Goal: Find specific page/section: Find specific page/section

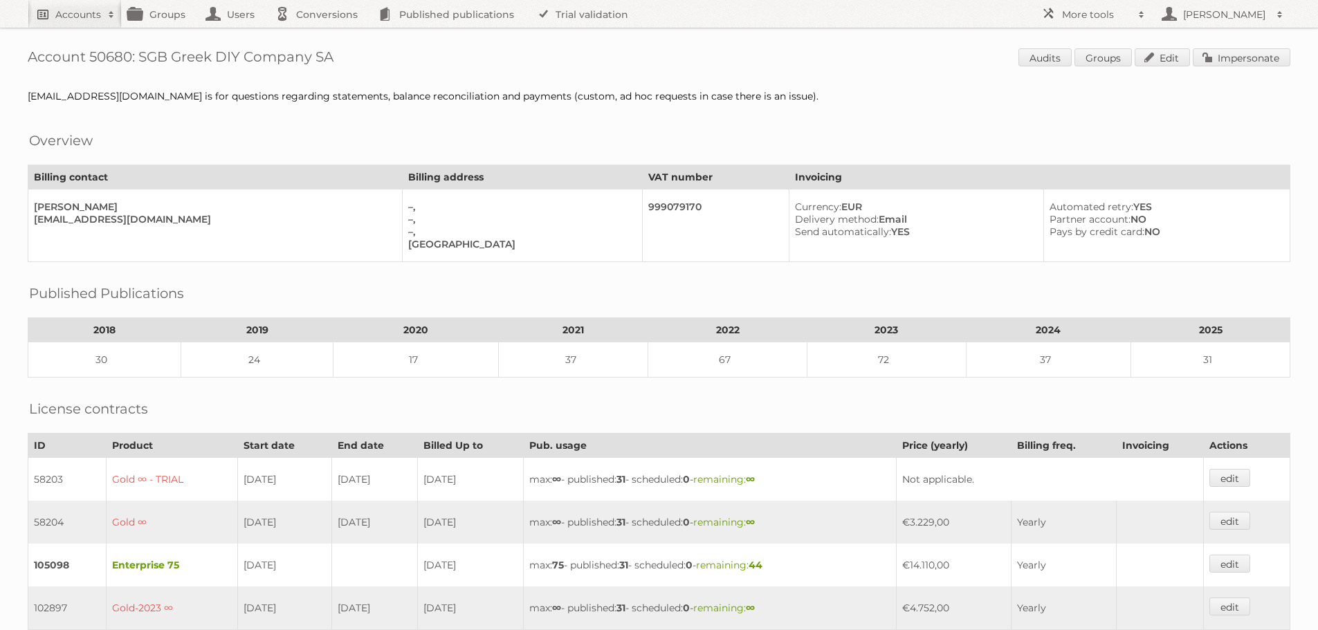
click at [86, 18] on h2 "Accounts" at bounding box center [78, 15] width 46 height 14
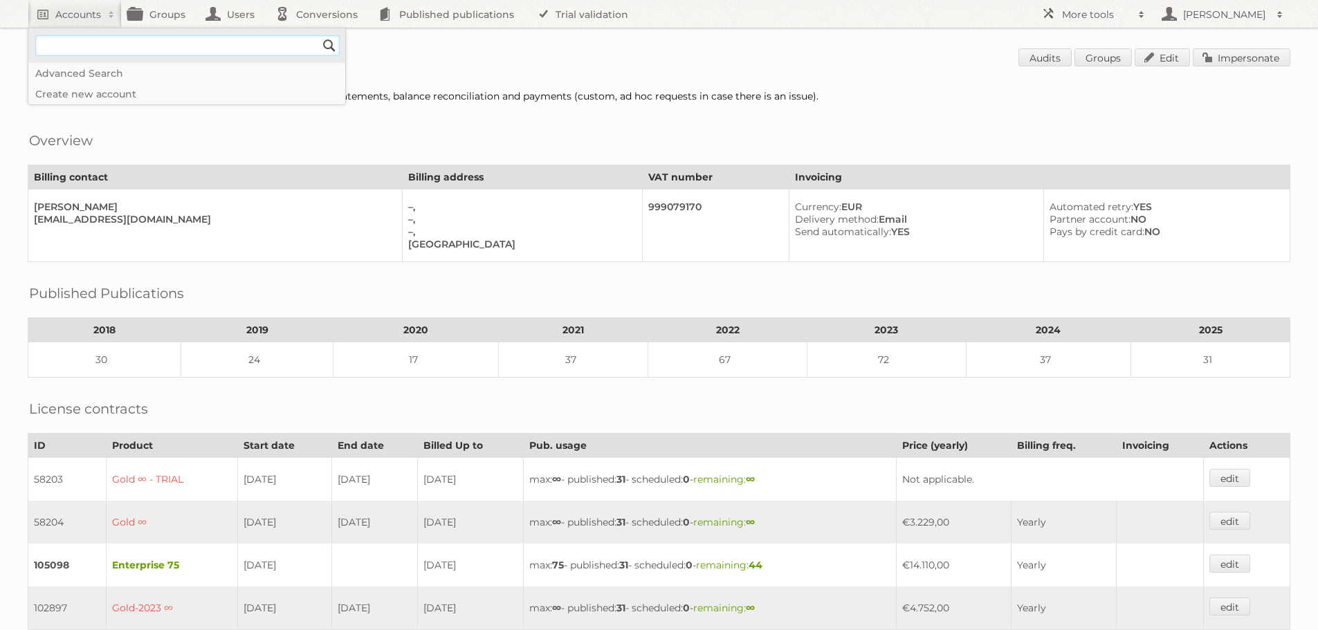
click at [149, 49] on input"] "text" at bounding box center [187, 45] width 304 height 21
type input"] "ddecor"
click at [319, 35] on input "Search" at bounding box center [329, 45] width 21 height 21
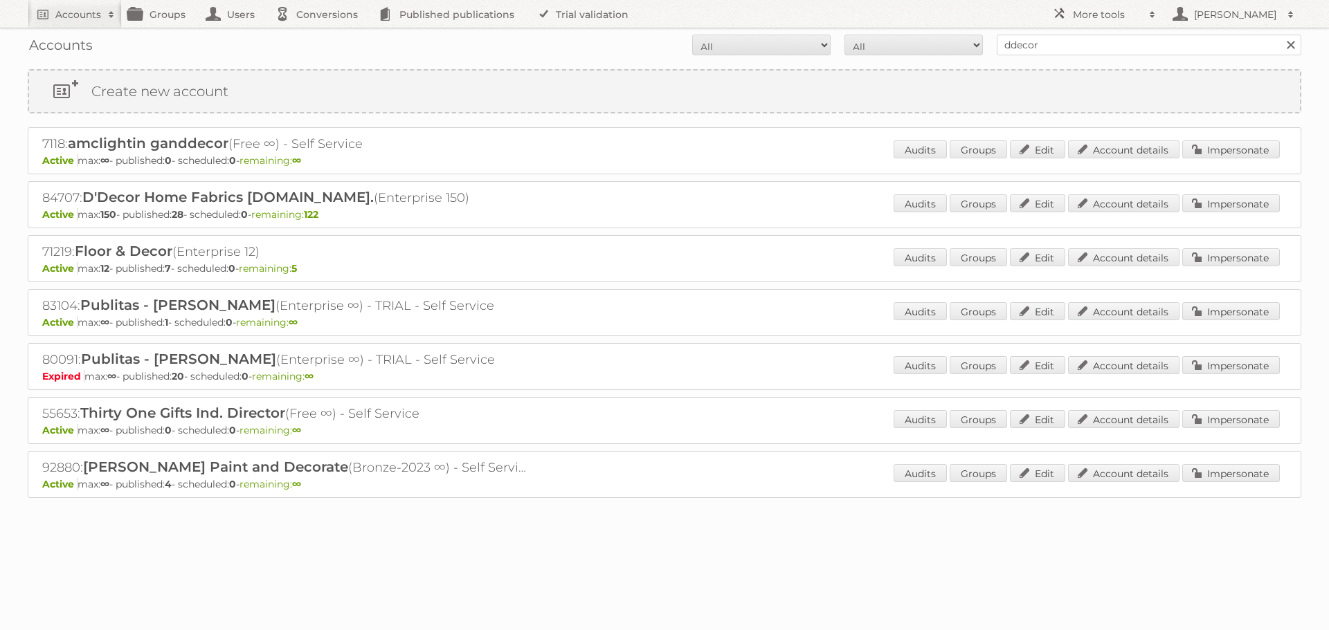
click at [1128, 192] on div "84707: D'Decor Home Fabrics Pvt.Ltd. (Enterprise 150) Active max: 150 - publish…" at bounding box center [664, 204] width 1273 height 47
click at [1126, 206] on link "Account details" at bounding box center [1123, 203] width 111 height 18
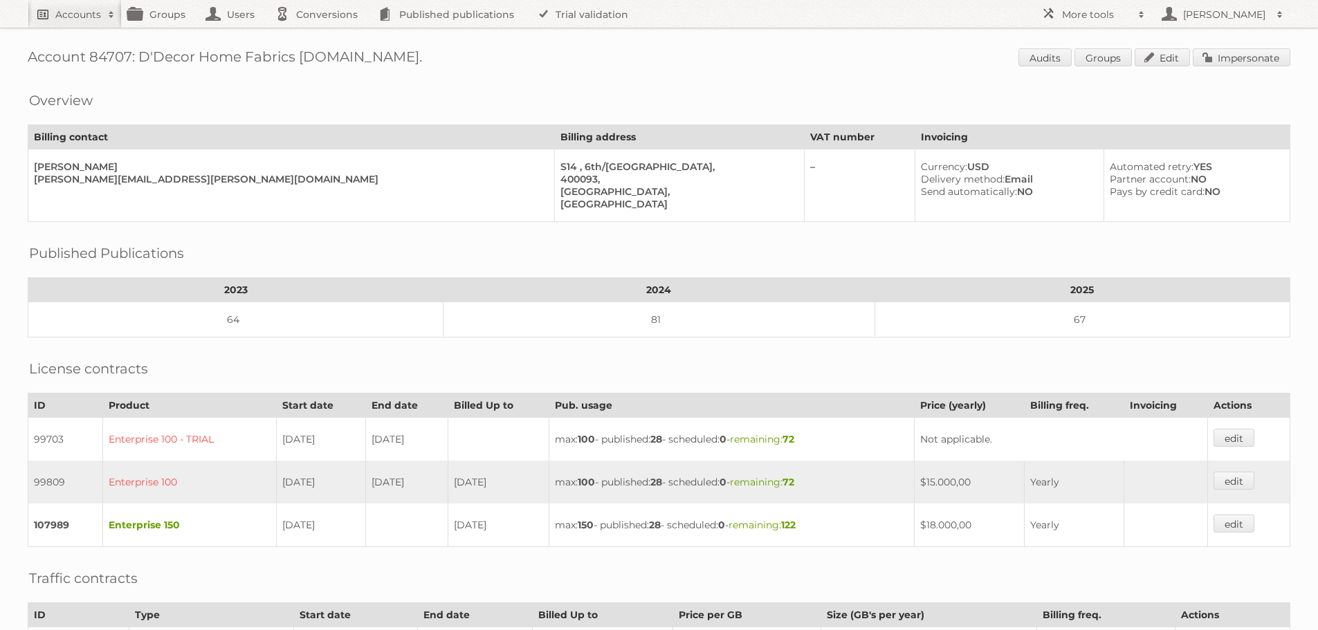
click at [90, 21] on h2 "Accounts" at bounding box center [78, 15] width 46 height 14
type input"] "prenatal"
click at [319, 35] on input "Search" at bounding box center [329, 45] width 21 height 21
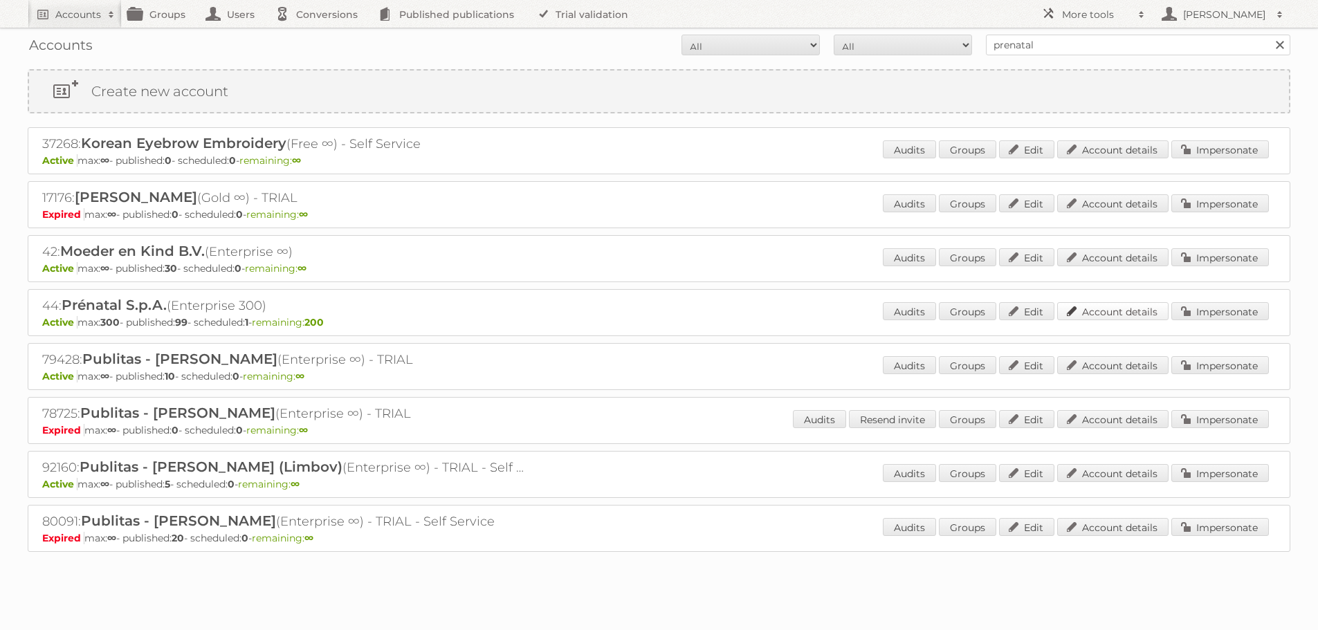
click at [1107, 310] on link "Account details" at bounding box center [1112, 311] width 111 height 18
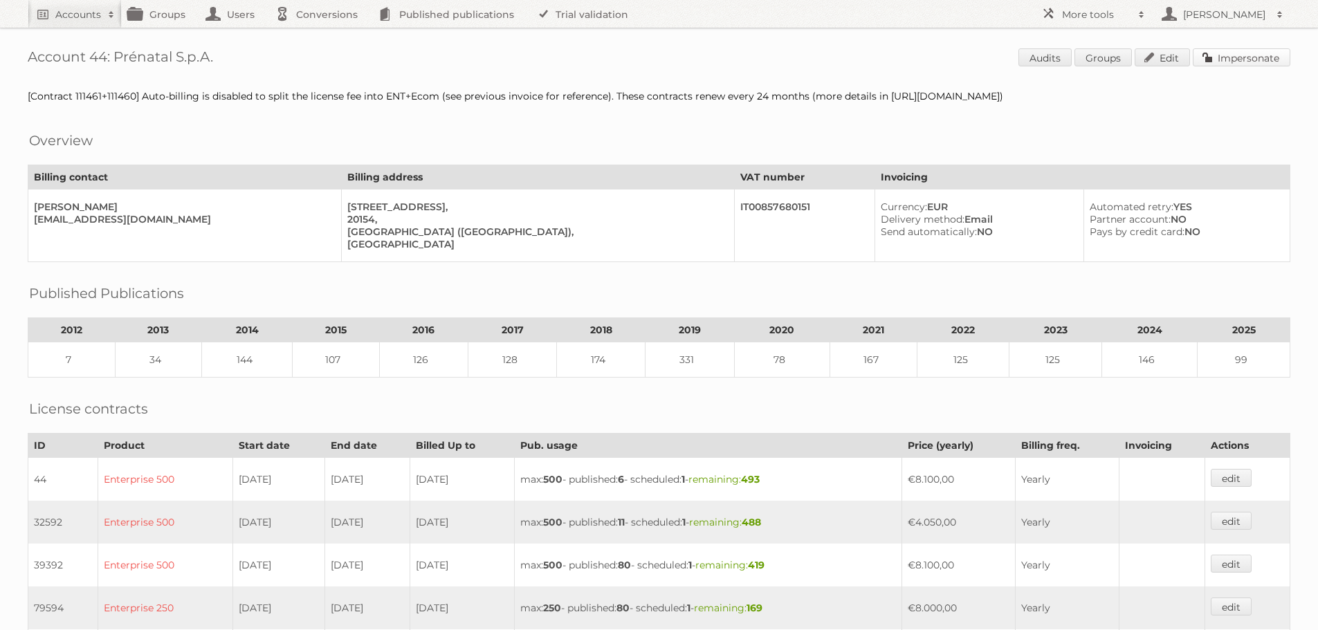
click at [1215, 64] on link "Impersonate" at bounding box center [1242, 57] width 98 height 18
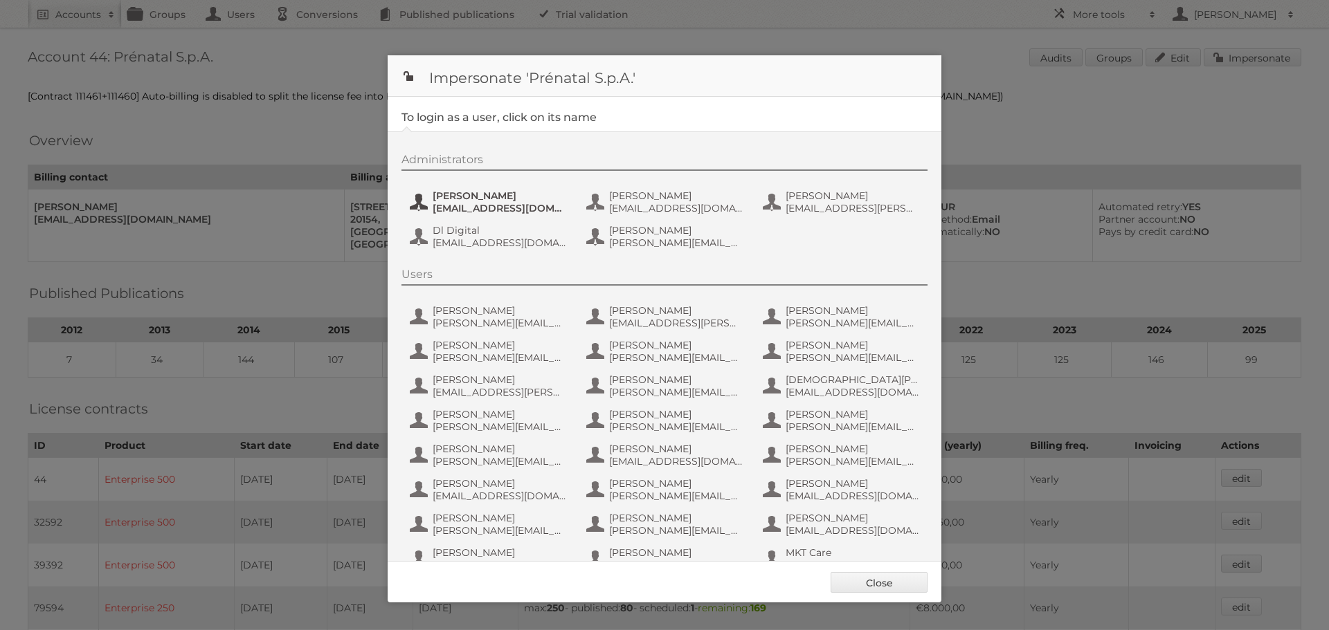
click at [469, 199] on span "Alessia Bramati" at bounding box center [499, 196] width 134 height 12
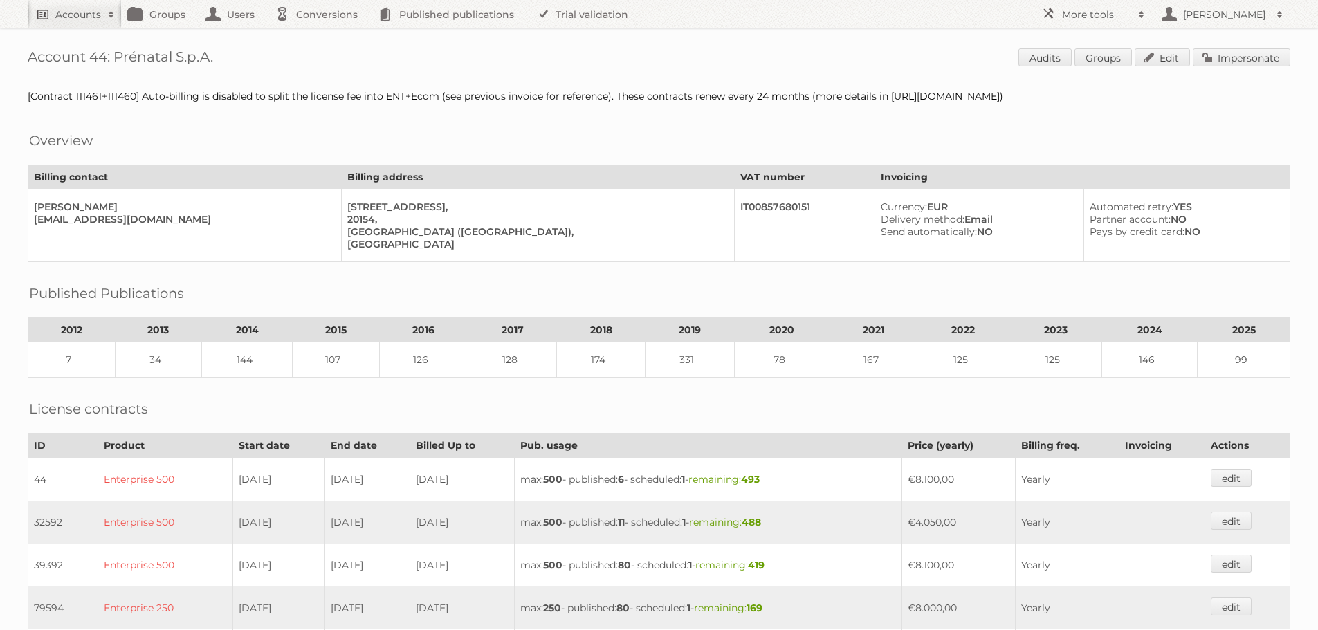
click at [82, 10] on h2 "Accounts" at bounding box center [78, 15] width 46 height 14
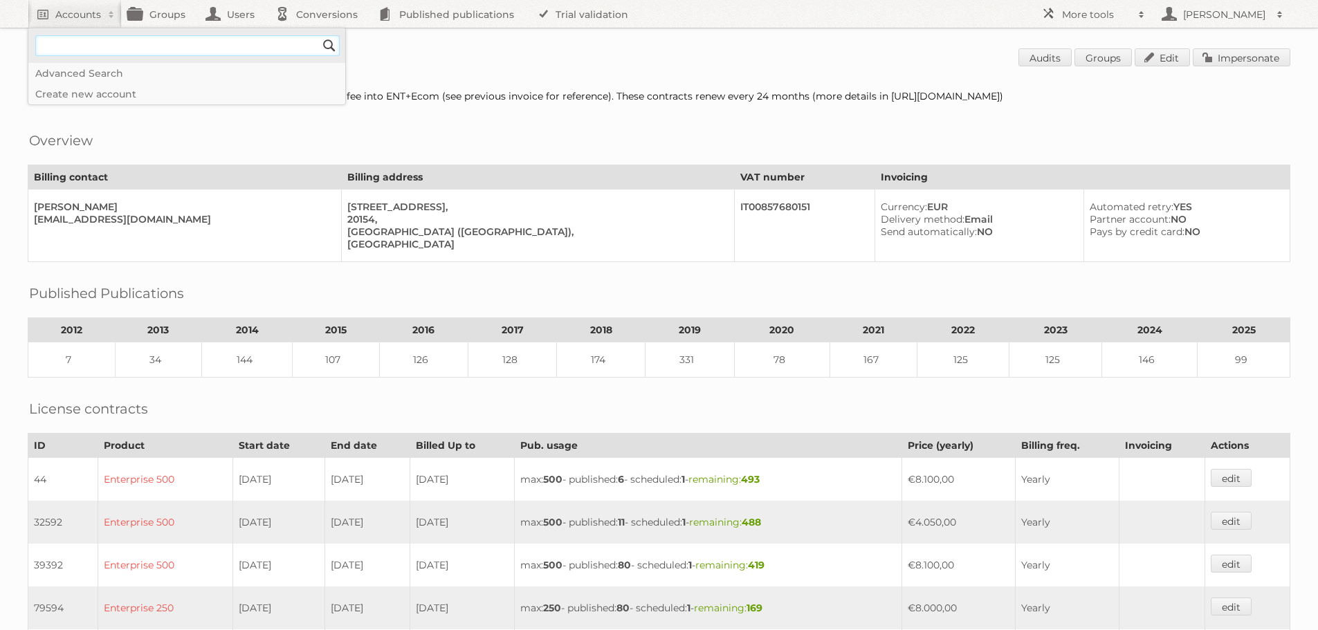
click at [125, 51] on input"] "text" at bounding box center [187, 45] width 304 height 21
type input"] "evergreen"
click at [319, 35] on input "Search" at bounding box center [329, 45] width 21 height 21
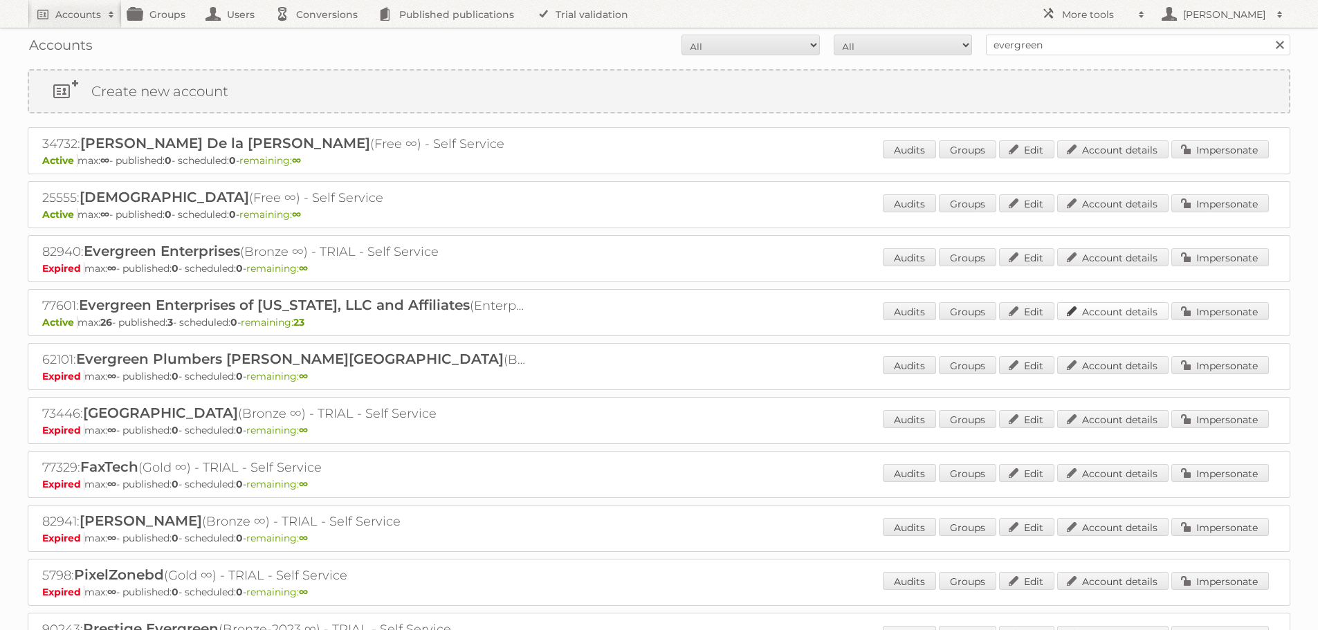
click at [1087, 307] on link "Account details" at bounding box center [1112, 311] width 111 height 18
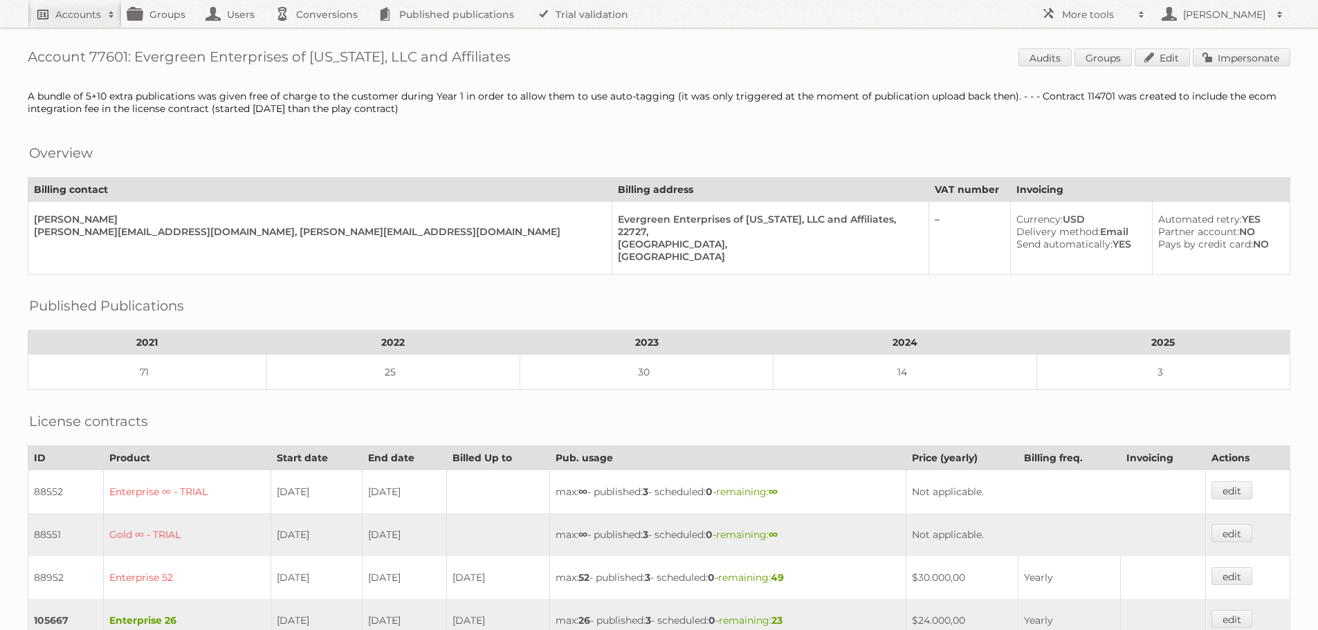
click at [90, 14] on h2 "Accounts" at bounding box center [78, 15] width 46 height 14
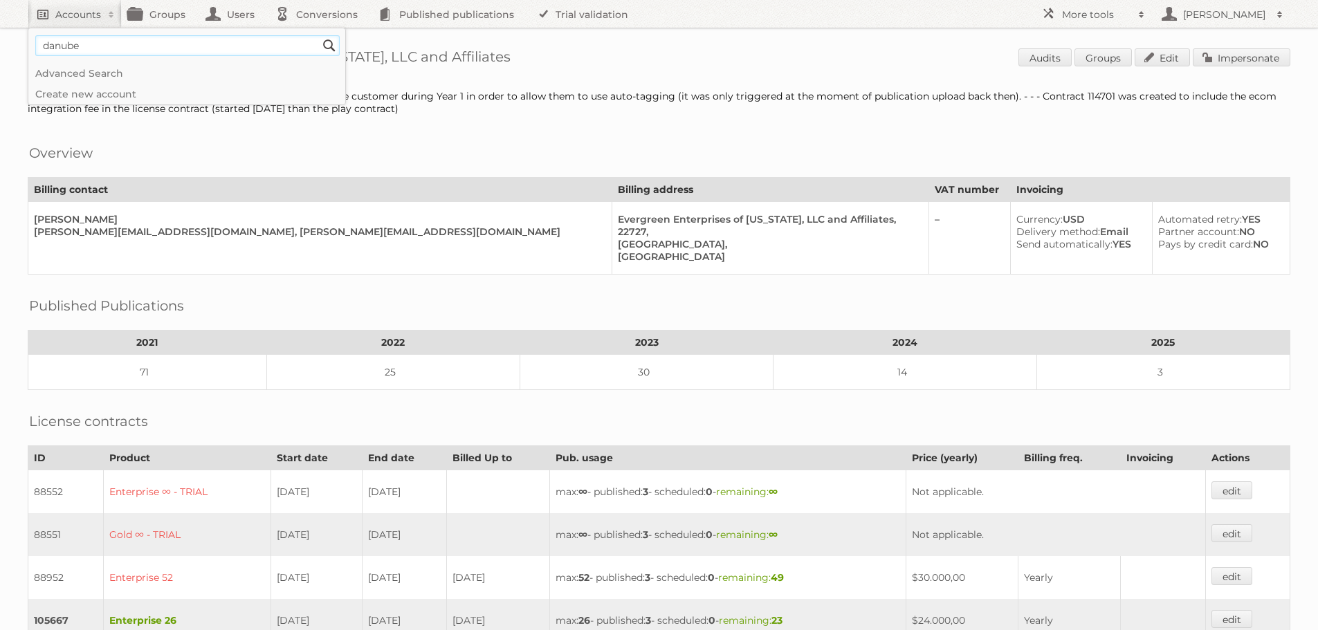
type input"] "danube"
click at [319, 35] on input "Search" at bounding box center [329, 45] width 21 height 21
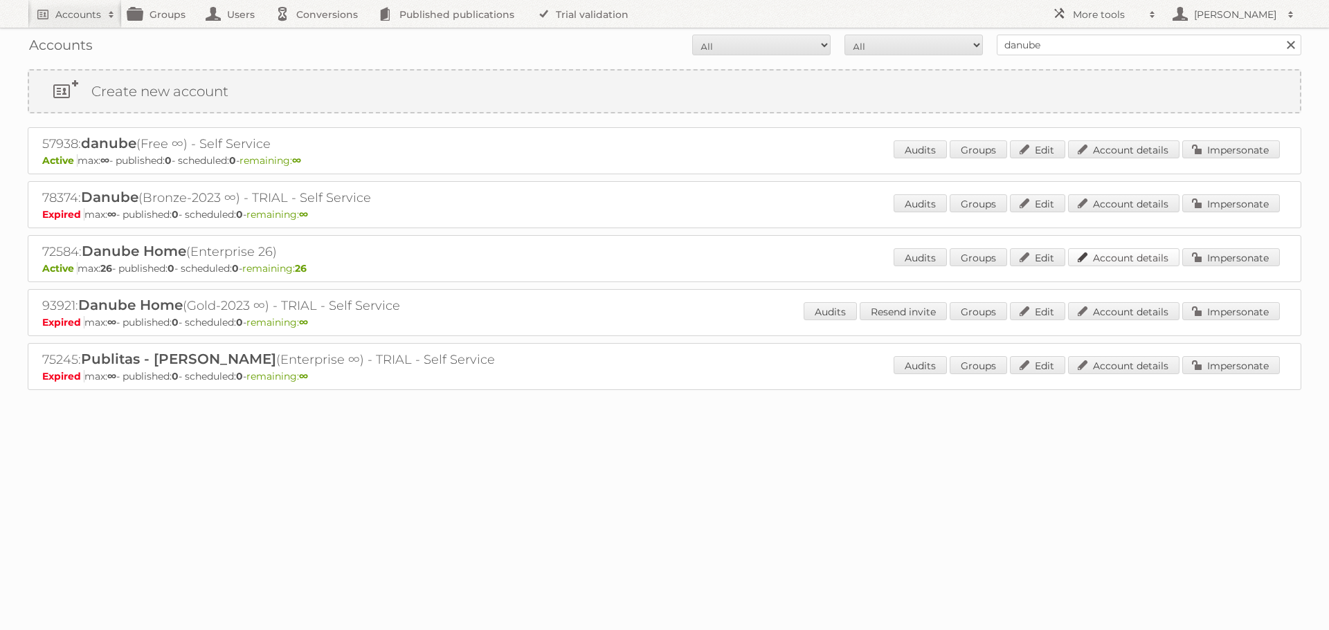
click at [1139, 258] on link "Account details" at bounding box center [1123, 257] width 111 height 18
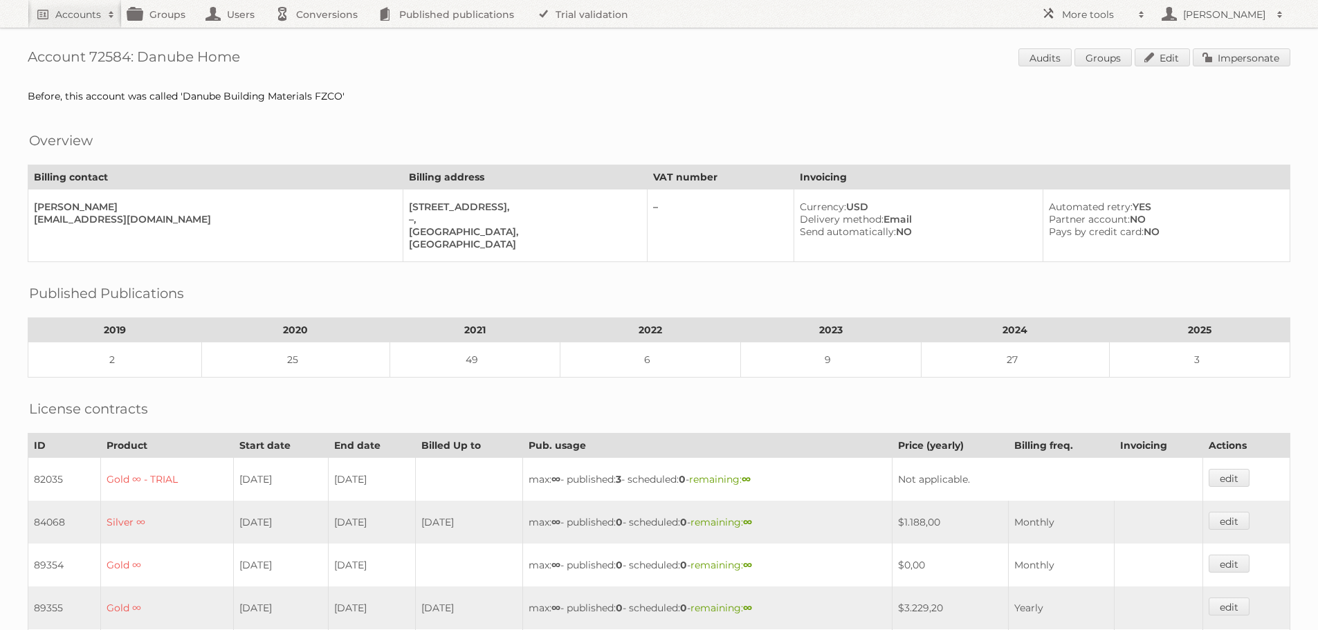
scroll to position [346, 0]
